Goal: Find specific page/section: Find specific page/section

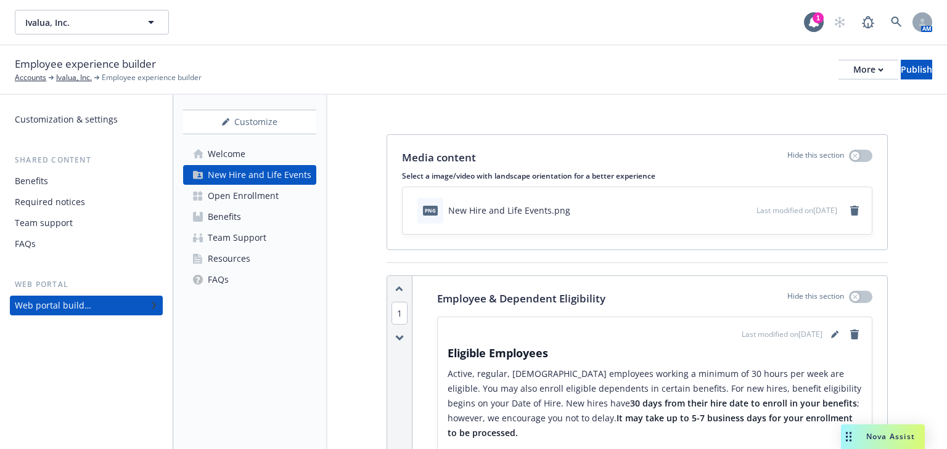
scroll to position [1282, 0]
